Goal: Information Seeking & Learning: Learn about a topic

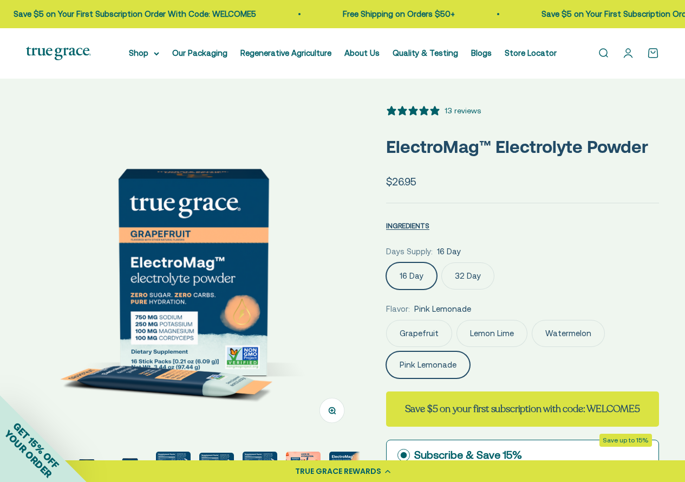
select select "3"
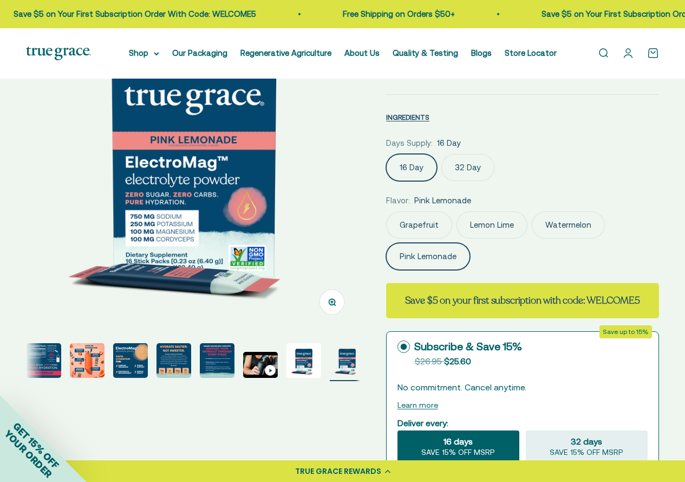
scroll to position [379, 0]
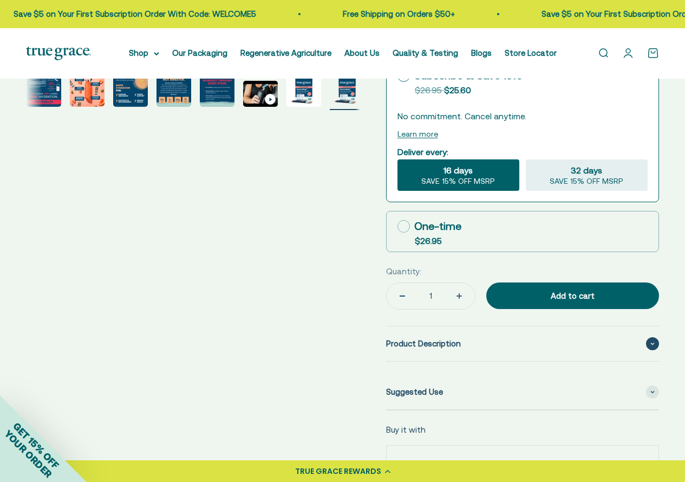
click at [455, 345] on span "Product Description" at bounding box center [423, 343] width 75 height 13
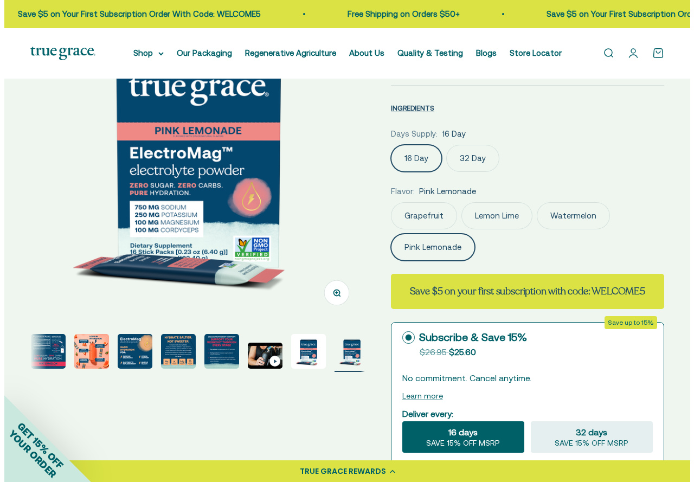
scroll to position [0, 0]
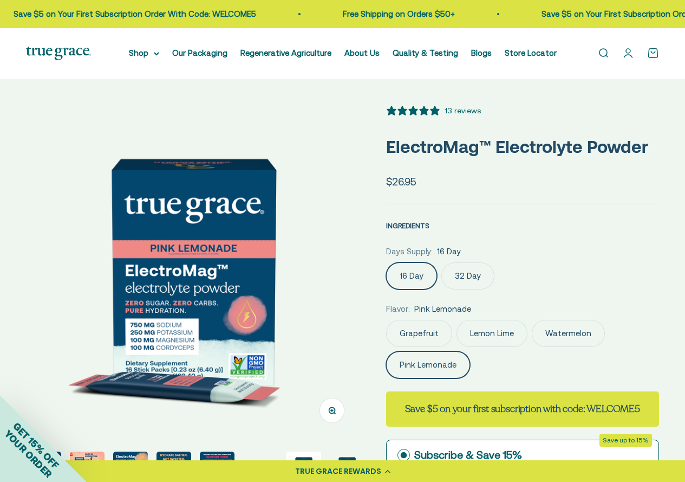
click at [418, 225] on span "INGREDIENTS" at bounding box center [407, 226] width 43 height 8
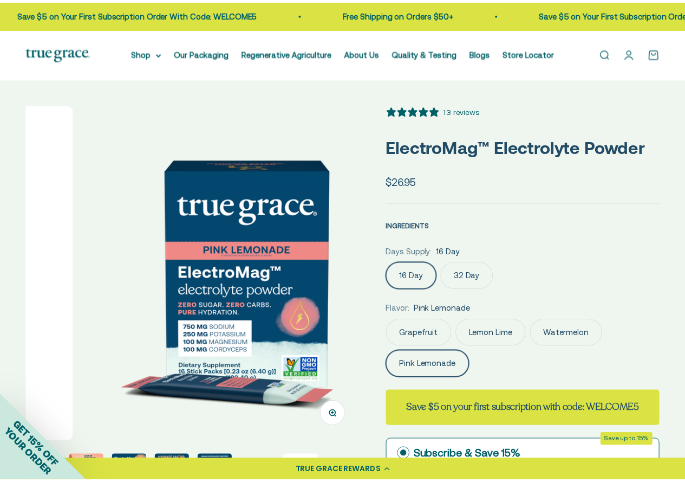
scroll to position [0, 4140]
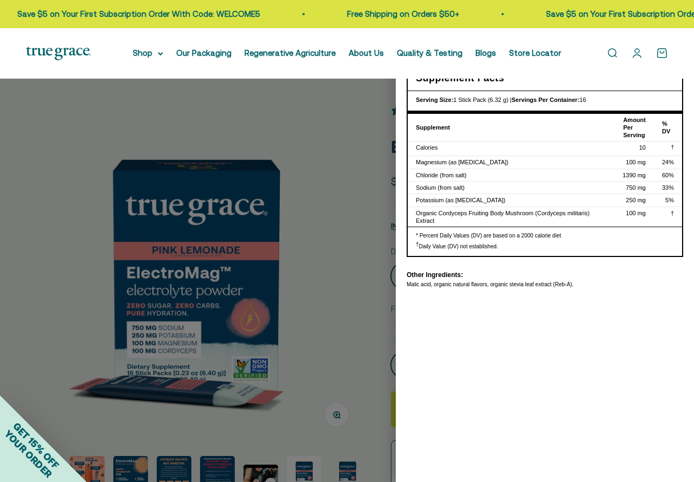
drag, startPoint x: 562, startPoint y: 283, endPoint x: 568, endPoint y: 283, distance: 6.0
click at [562, 283] on div "Malic acid, organic natural flavors, organic stevia leaf extract (Reb-A)." at bounding box center [544, 285] width 276 height 8
drag, startPoint x: 599, startPoint y: 285, endPoint x: 402, endPoint y: 302, distance: 198.5
click at [402, 302] on div "Nutritional Information × Supplement Facts Serving Size: 1 Stick Pack (6.32 g) …" at bounding box center [545, 241] width 298 height 482
copy div "Malic acid, organic natural flavors, organic stevia leaf extract (Reb-A)."
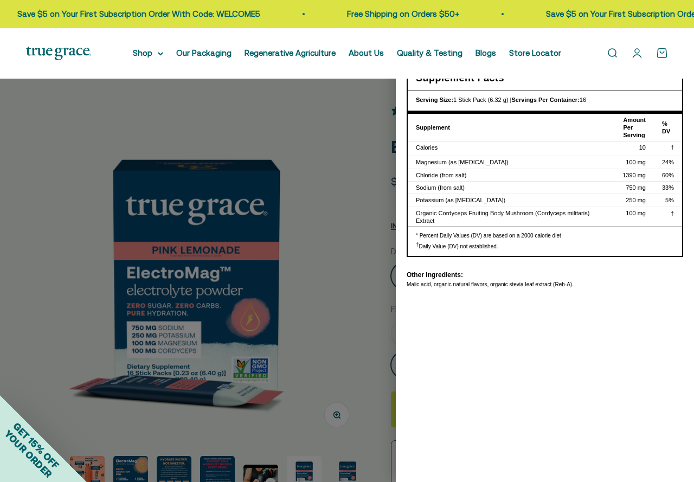
click at [488, 339] on div "Nutritional Information × Supplement Facts Serving Size: 1 Stick Pack (6.32 g) …" at bounding box center [545, 241] width 298 height 482
click at [525, 126] on th "Supplement" at bounding box center [504, 128] width 195 height 28
click at [346, 341] on div at bounding box center [347, 241] width 694 height 482
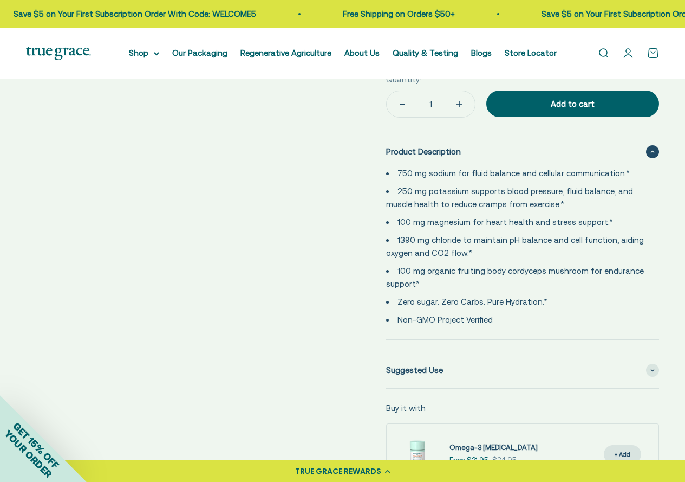
scroll to position [488, 0]
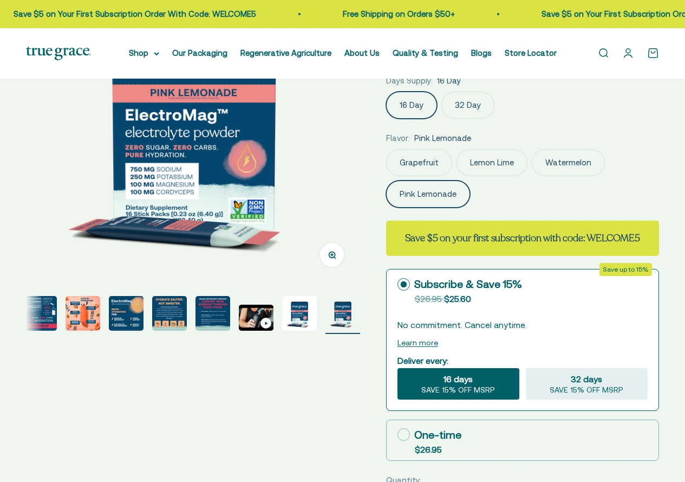
scroll to position [217, 0]
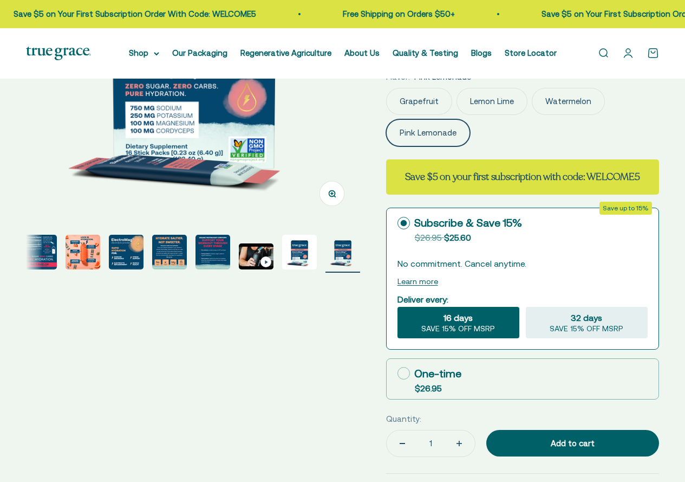
select select "3"
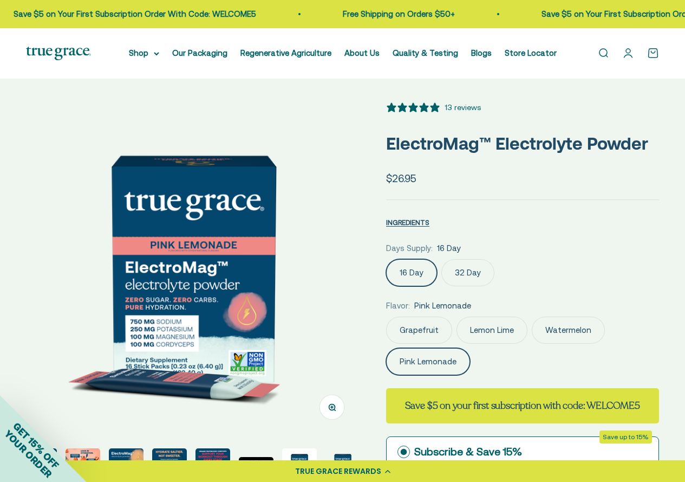
scroll to position [0, 0]
